Goal: Transaction & Acquisition: Purchase product/service

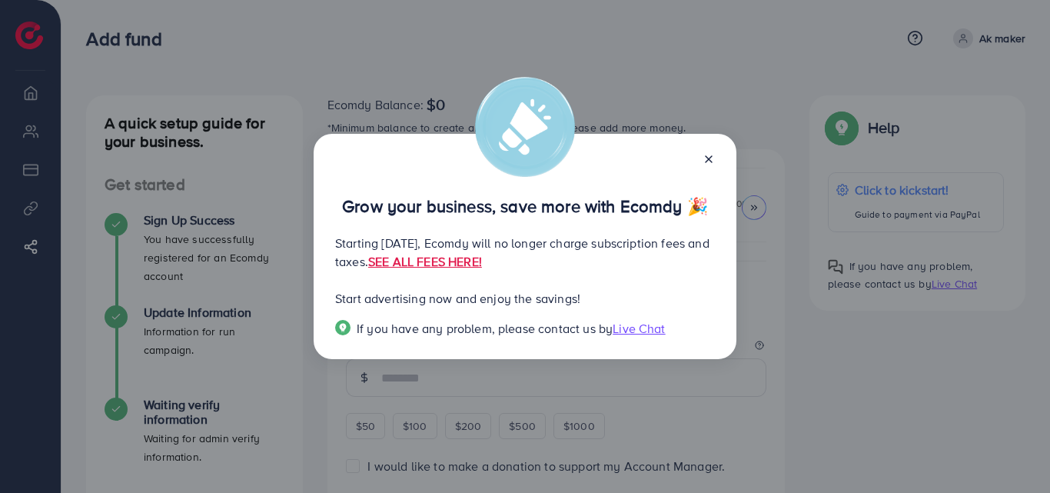
click at [708, 158] on line at bounding box center [708, 159] width 6 height 6
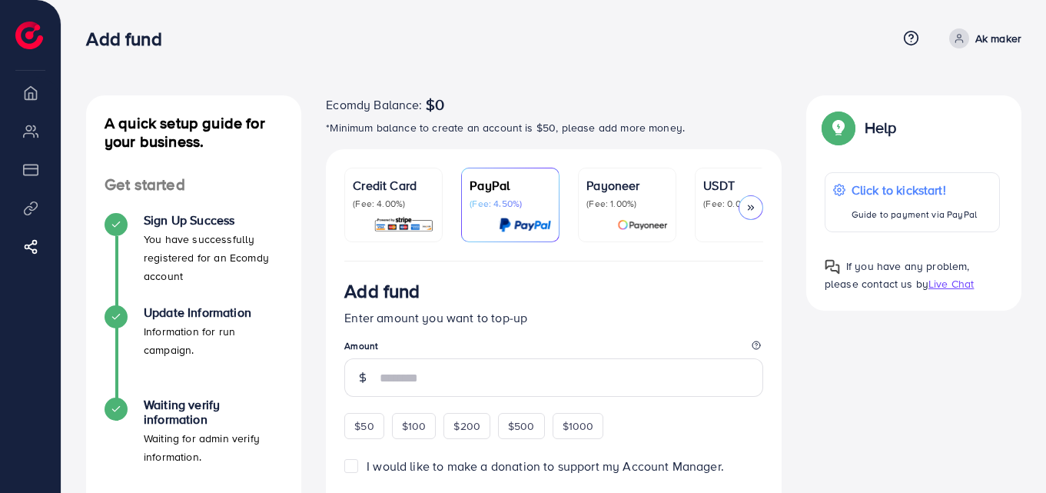
drag, startPoint x: 1045, startPoint y: 154, endPoint x: 1049, endPoint y: 148, distance: 7.9
click at [1046, 148] on html "Add fund Help Center Contact Support Term and policy About Us Ak maker Log out …" at bounding box center [523, 246] width 1046 height 493
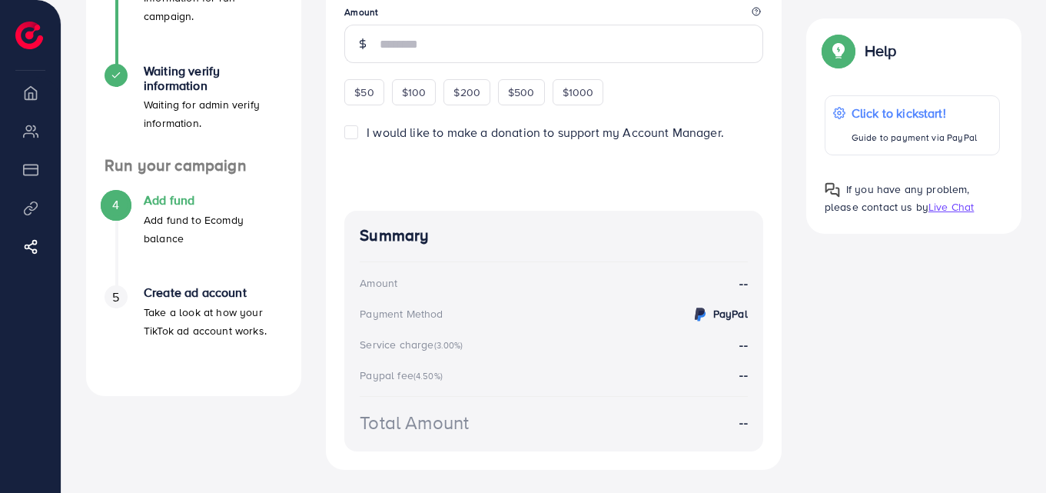
scroll to position [416, 0]
